Goal: Information Seeking & Learning: Learn about a topic

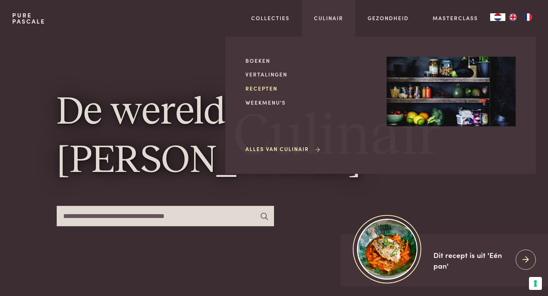
click at [268, 87] on link "Recepten" at bounding box center [309, 88] width 129 height 8
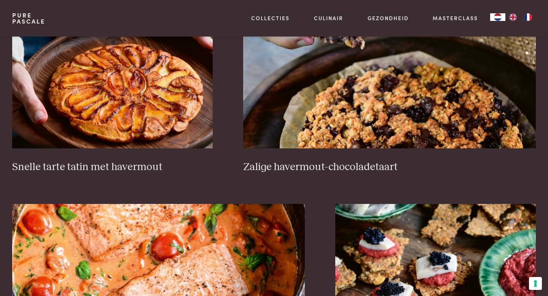
scroll to position [1217, 0]
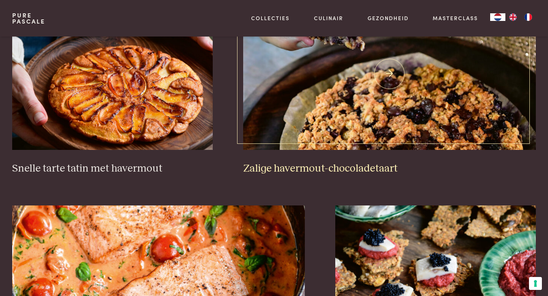
click at [268, 87] on img at bounding box center [389, 74] width 293 height 152
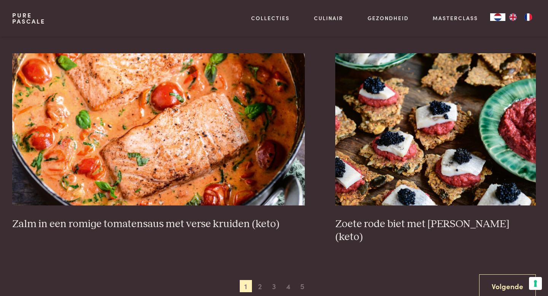
scroll to position [1384, 0]
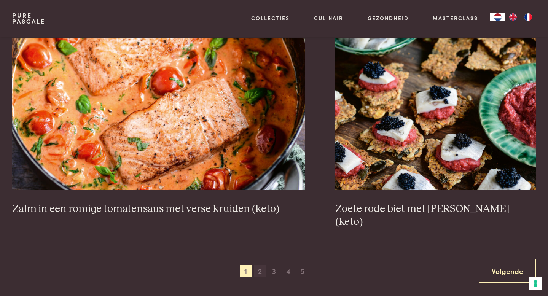
click at [254, 265] on span "2" at bounding box center [260, 271] width 12 height 12
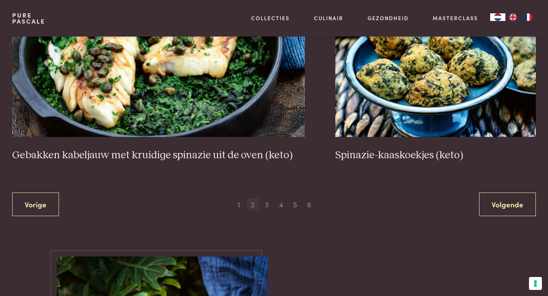
scroll to position [1452, 0]
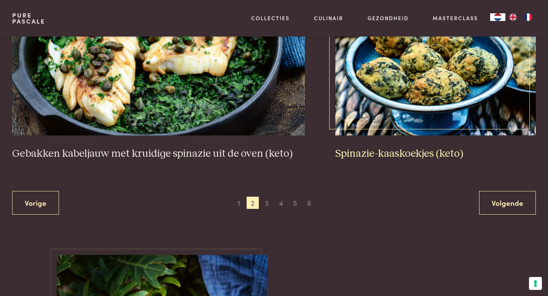
click at [408, 92] on img at bounding box center [435, 59] width 200 height 152
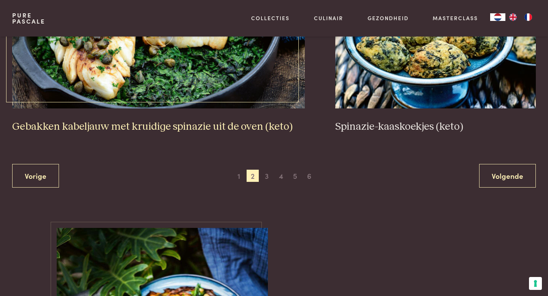
scroll to position [1506, 0]
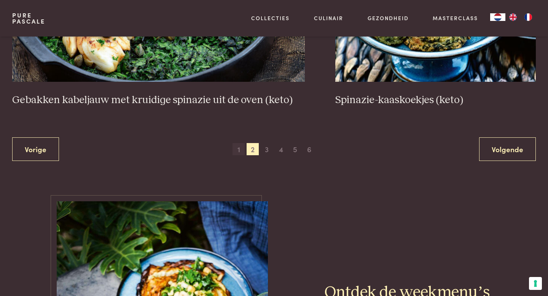
click at [233, 152] on span "1" at bounding box center [238, 149] width 12 height 12
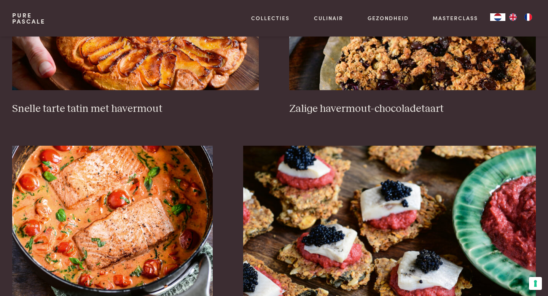
scroll to position [1042, 0]
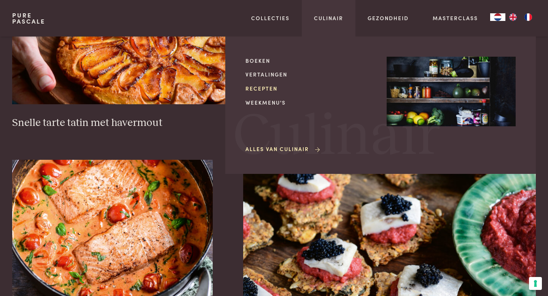
click at [266, 87] on link "Recepten" at bounding box center [309, 88] width 129 height 8
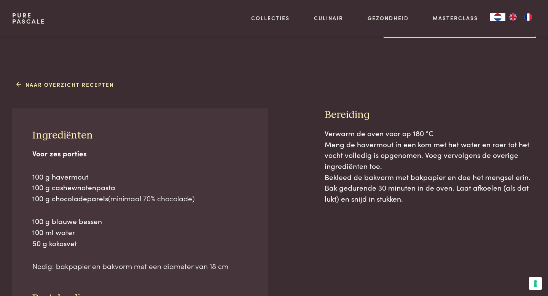
scroll to position [302, 0]
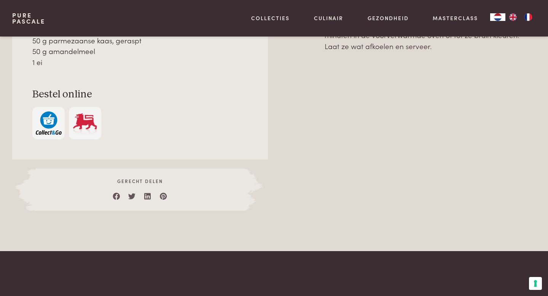
scroll to position [502, 0]
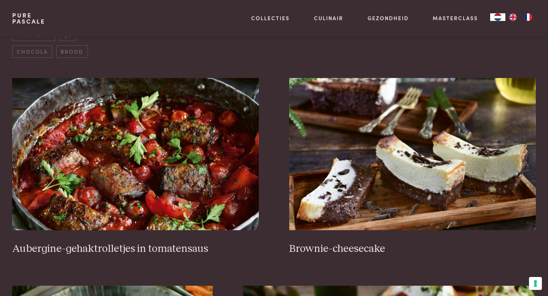
scroll to position [304, 0]
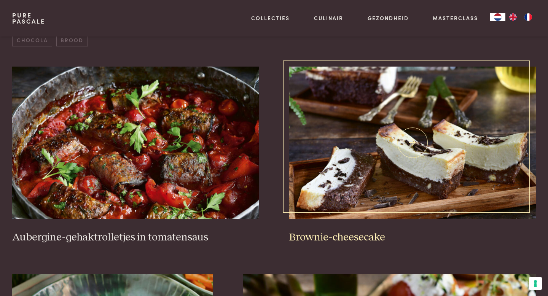
click at [376, 97] on img at bounding box center [412, 143] width 246 height 152
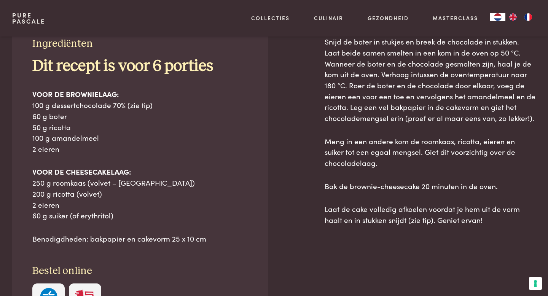
scroll to position [350, 0]
